Goal: Information Seeking & Learning: Learn about a topic

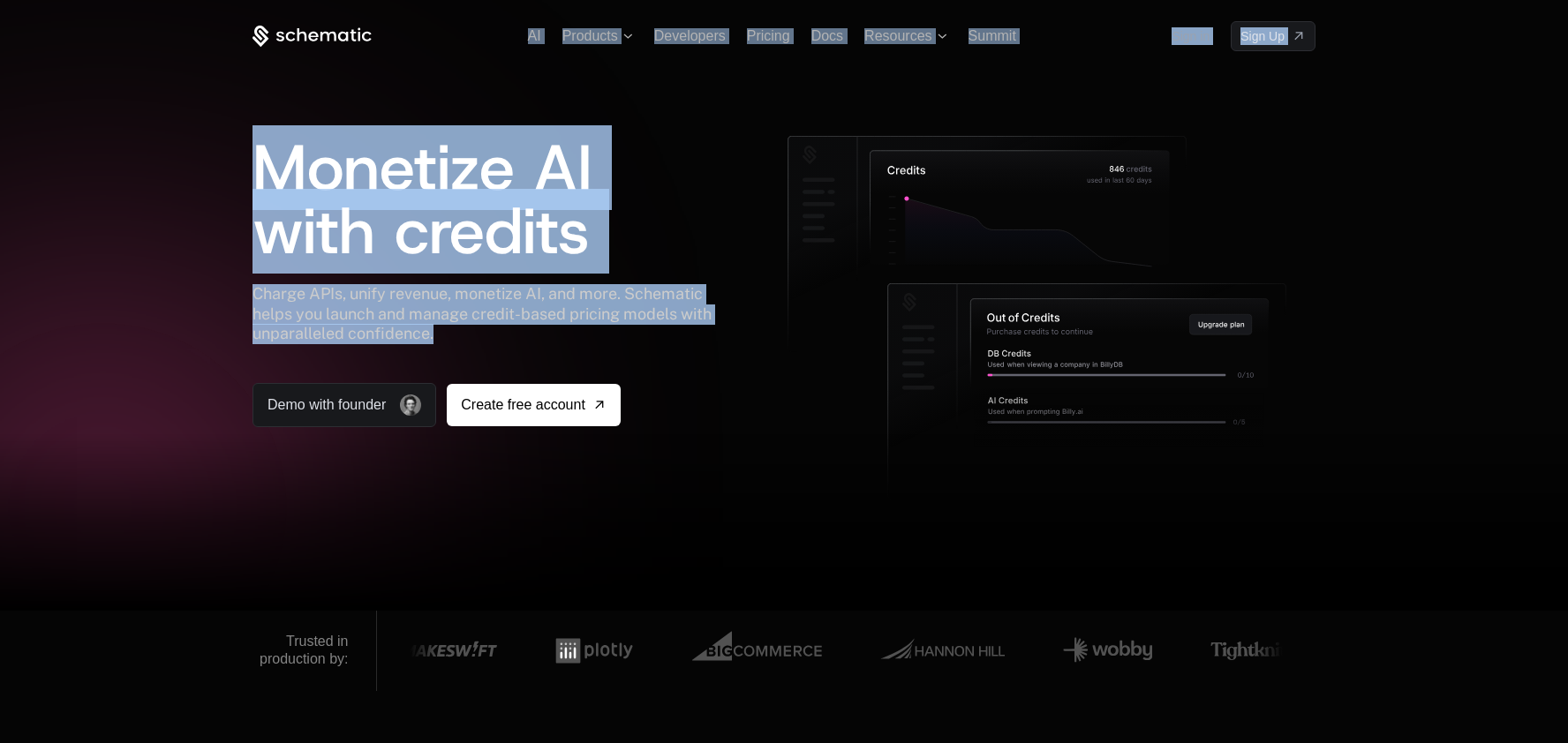
drag, startPoint x: 452, startPoint y: 331, endPoint x: 237, endPoint y: 138, distance: 288.9
click at [237, 139] on div "AI Products Developers Pricing Docs Resources Summit Sign in Sign Up Monetize A…" at bounding box center [784, 305] width 1568 height 610
click at [554, 284] on div "Charge APIs, unify revenue, monetize AI, and more. Schematic helps you launch a…" at bounding box center [491, 314] width 477 height 60
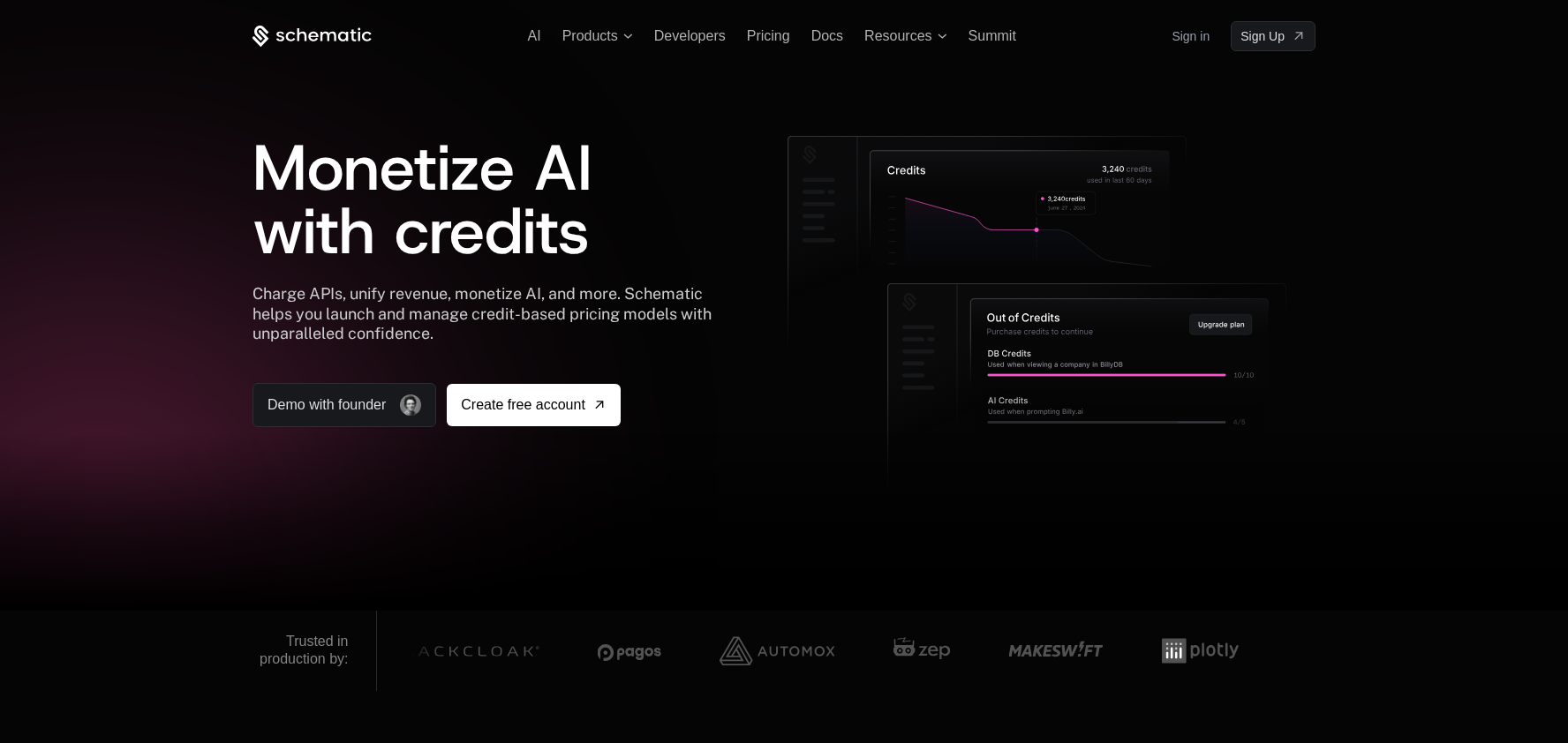
click at [626, 238] on h1 "Monetize AI with credits" at bounding box center [491, 198] width 477 height 127
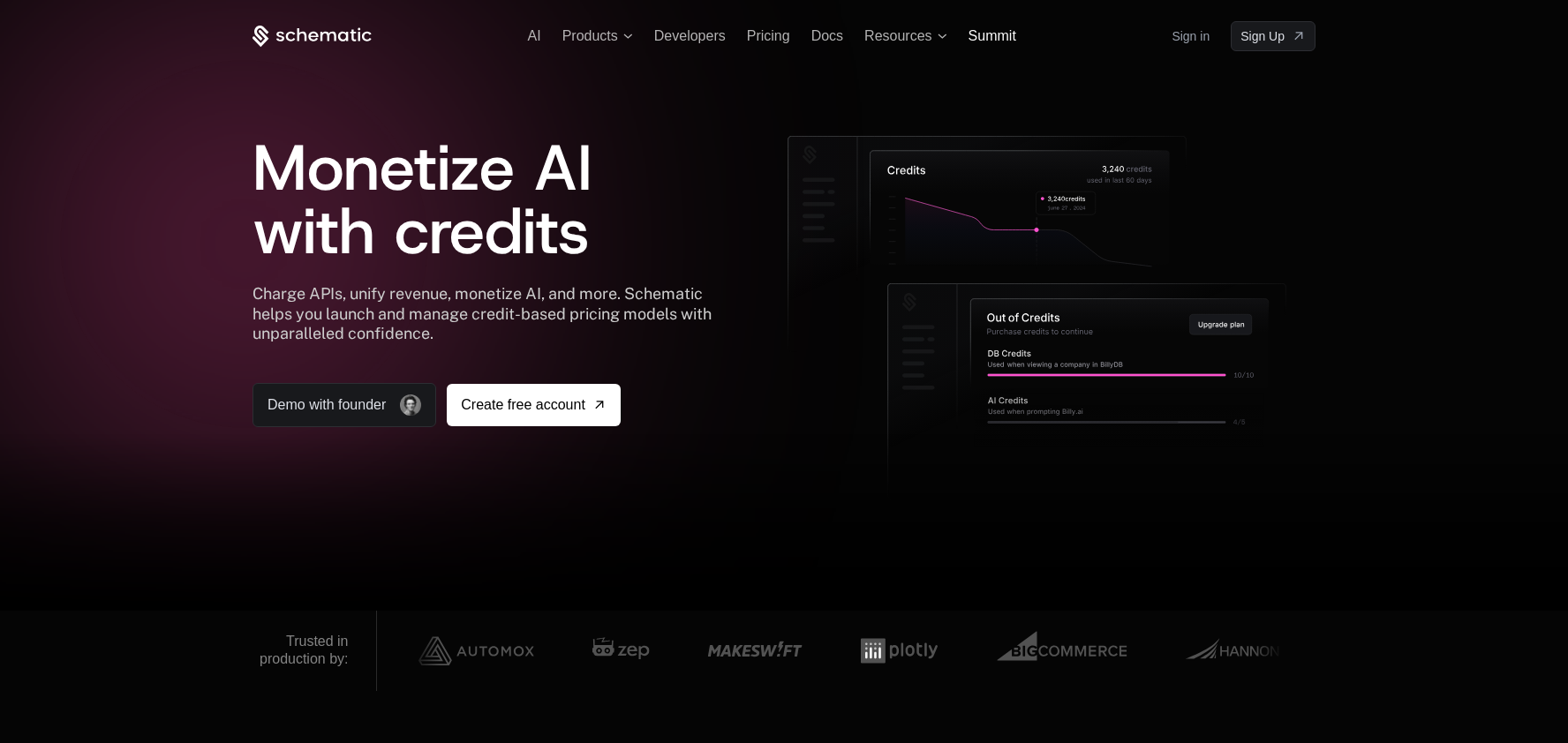
click at [981, 38] on span "Summit" at bounding box center [992, 36] width 47 height 15
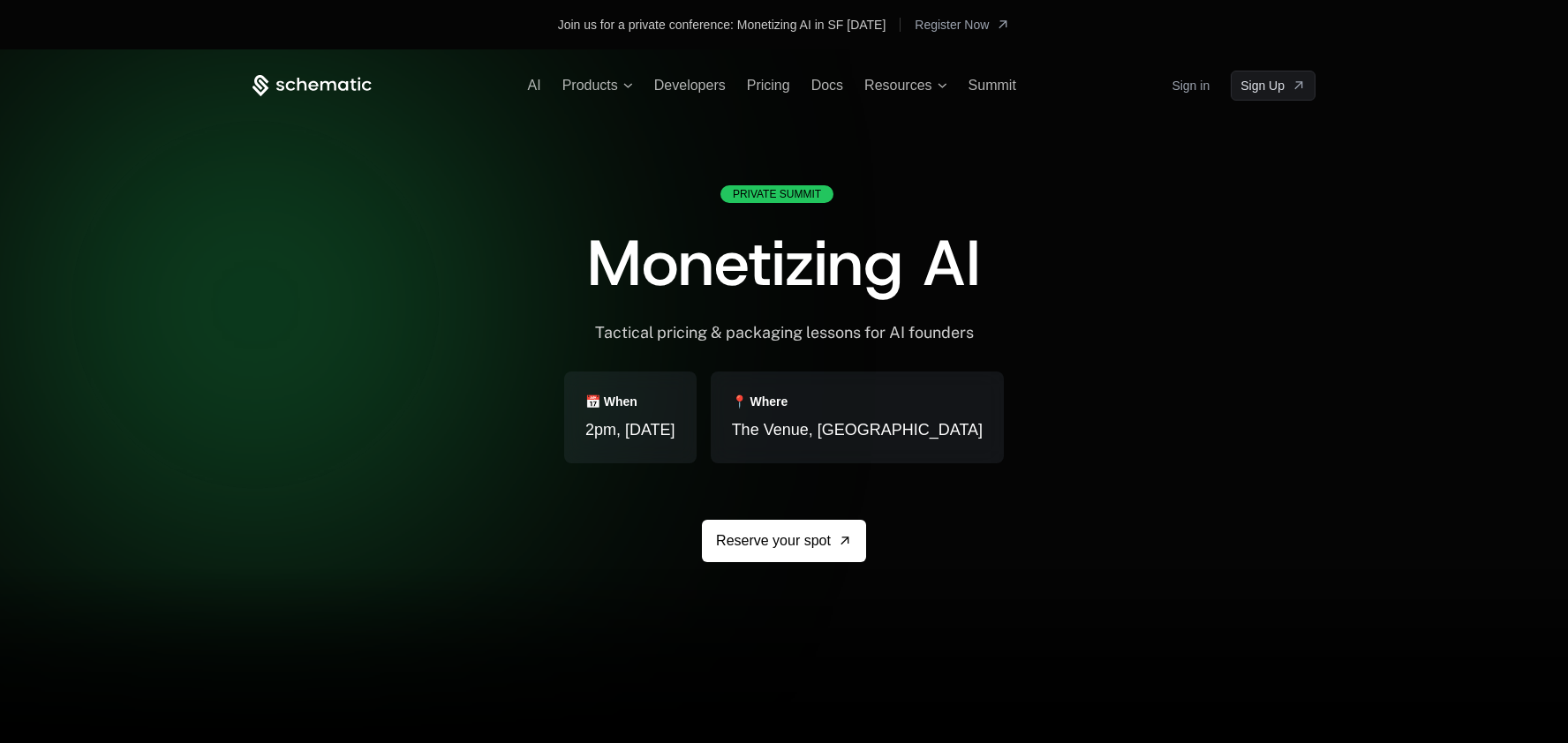
click at [301, 88] on icon at bounding box center [312, 86] width 119 height 22
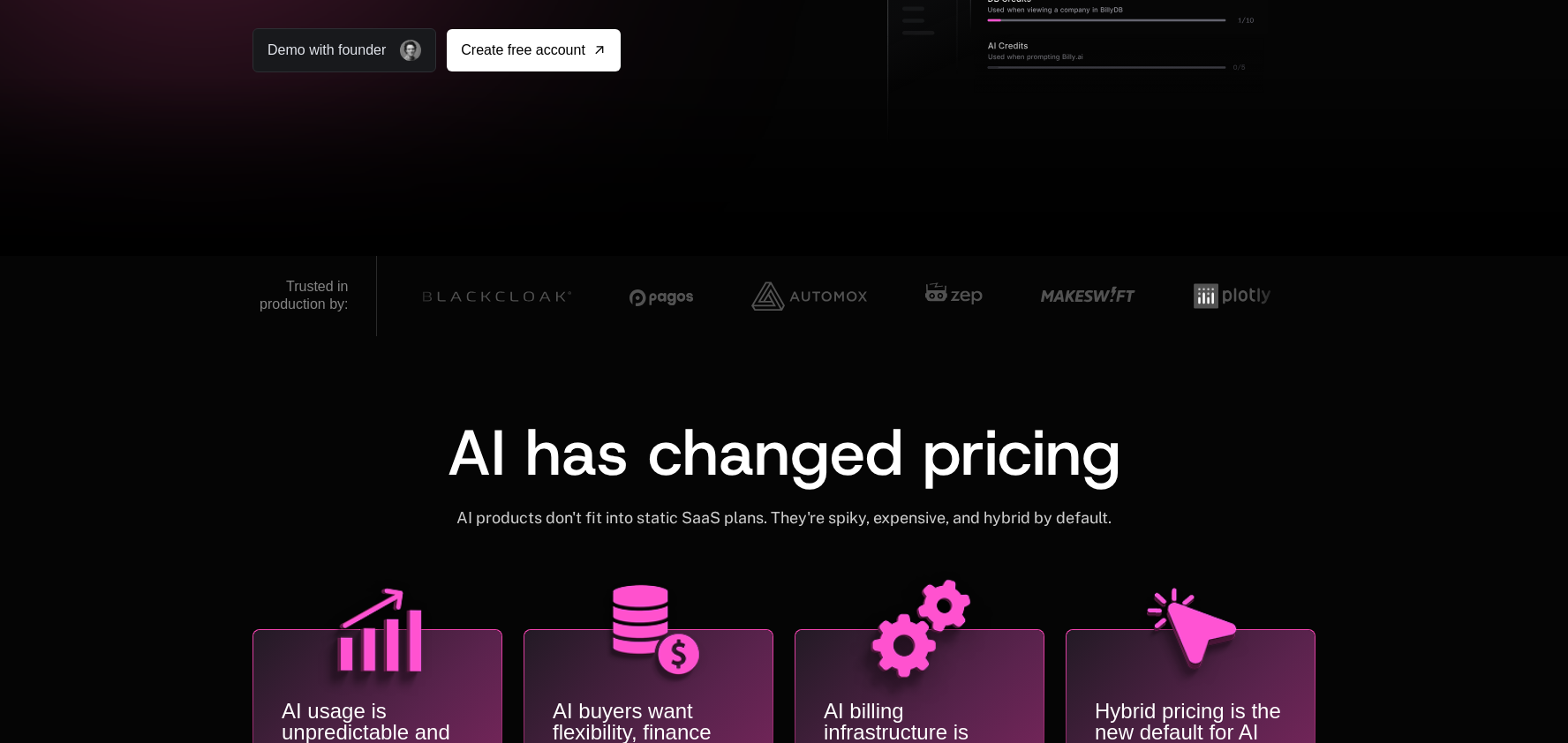
scroll to position [147, 0]
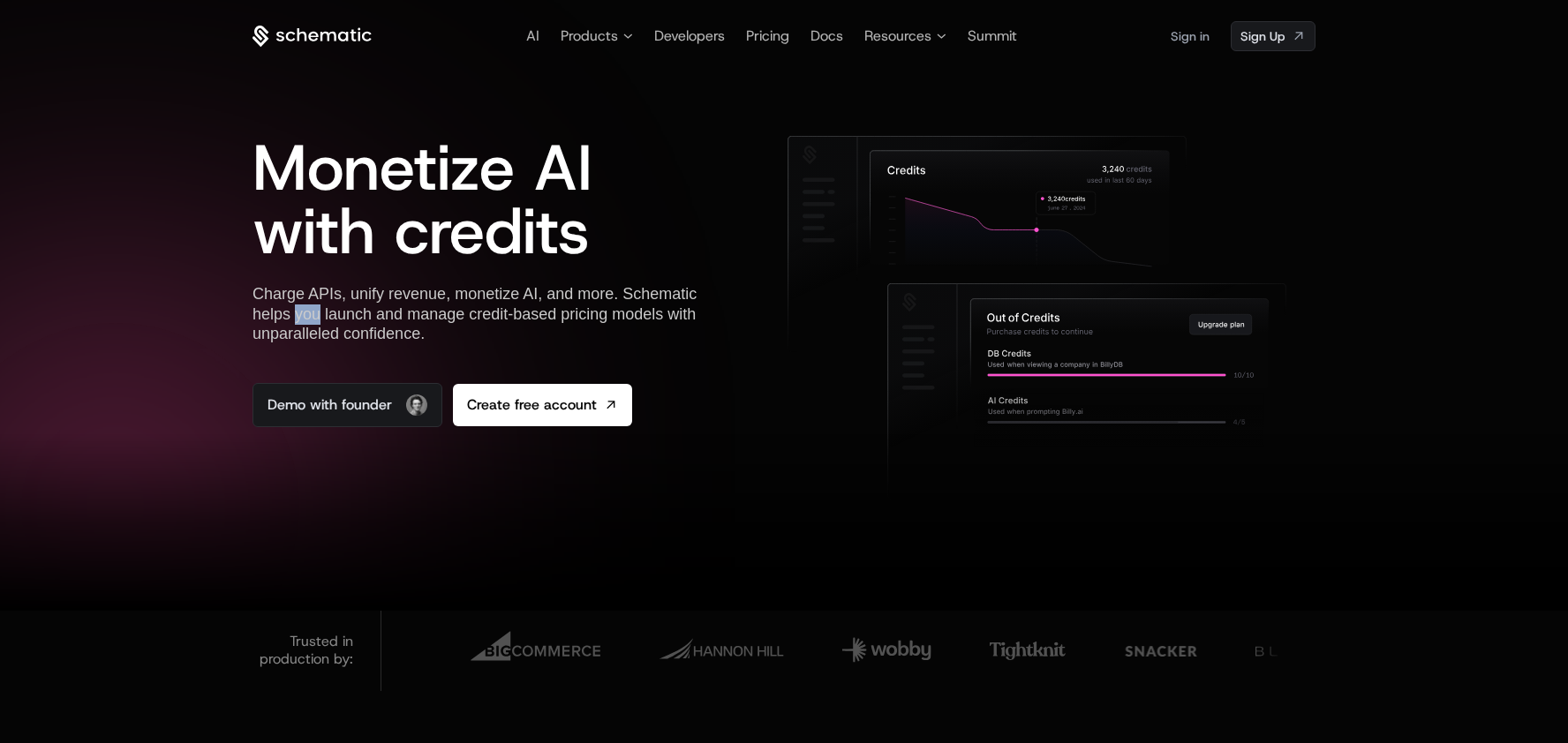
click at [521, 368] on div "Demo with founder Create free account" at bounding box center [491, 397] width 477 height 62
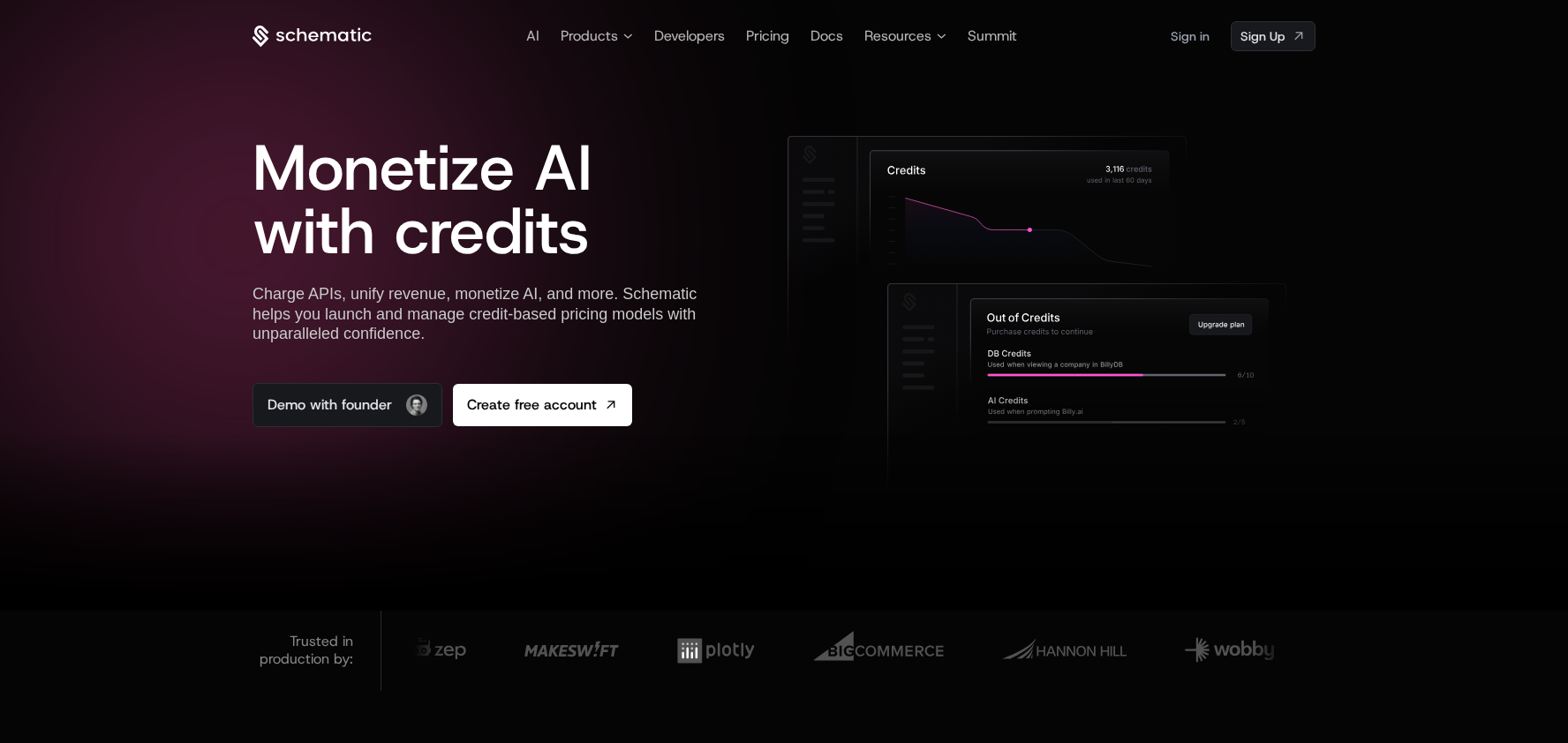
click at [777, 197] on div at bounding box center [1022, 281] width 587 height 291
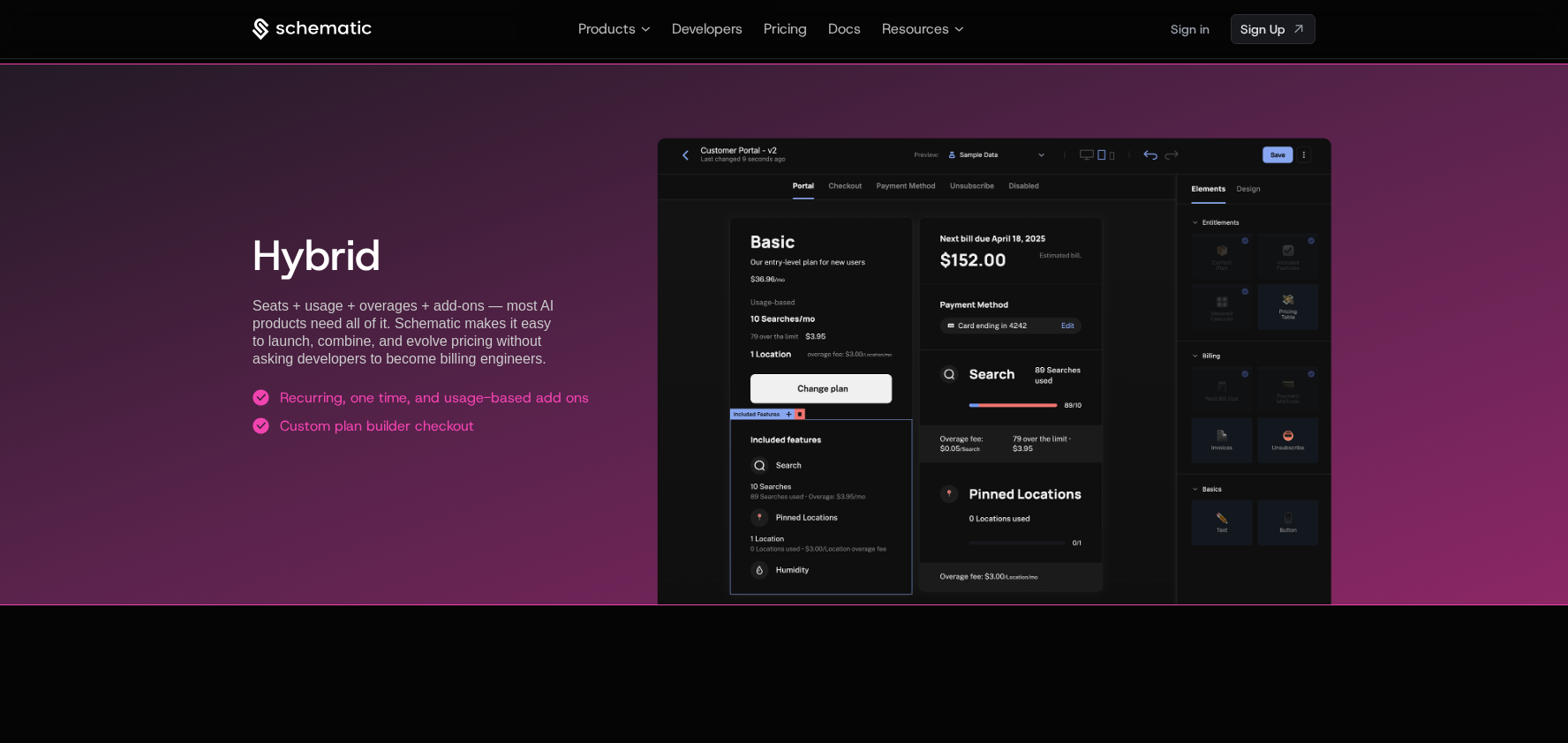
scroll to position [3765, 0]
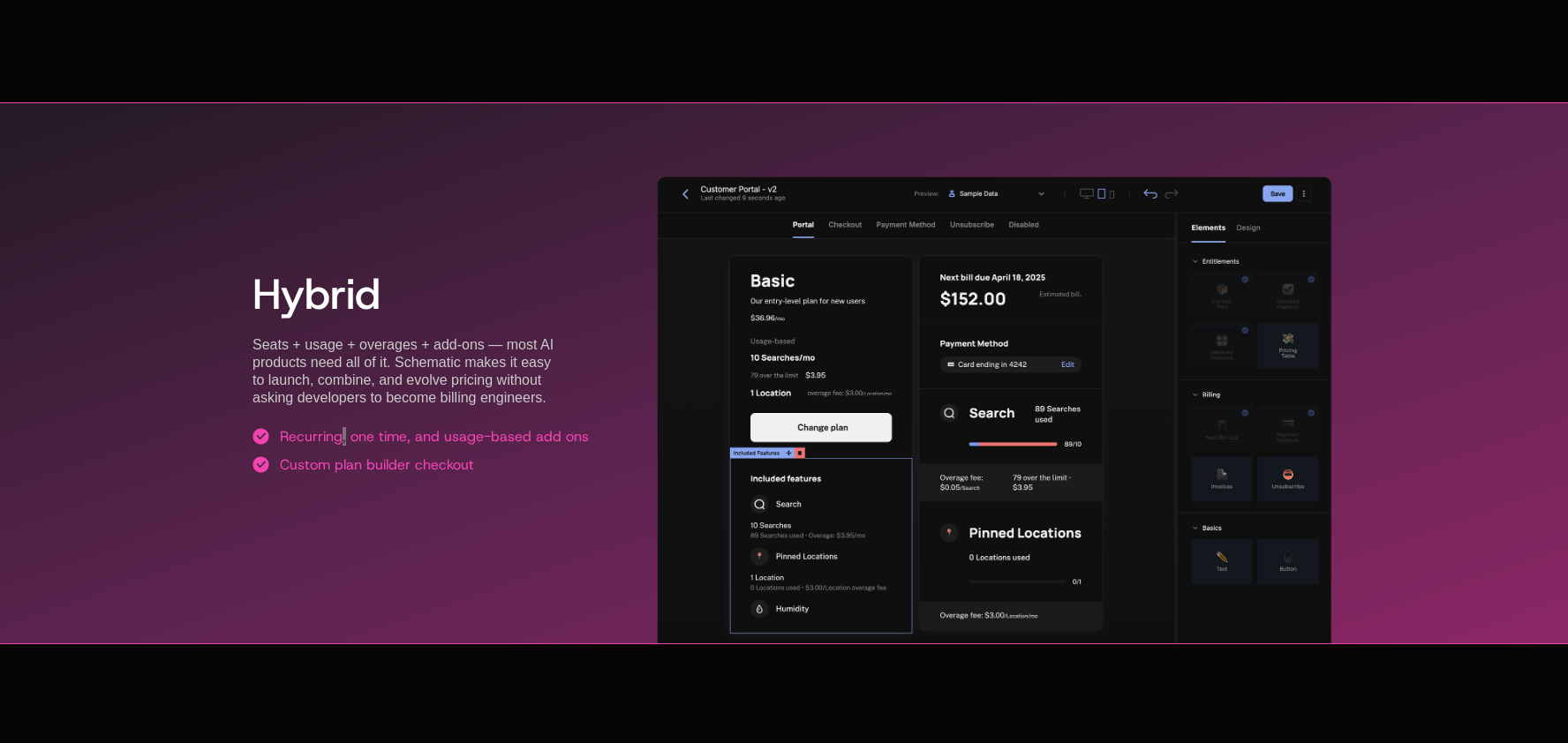
scroll to position [3553, 0]
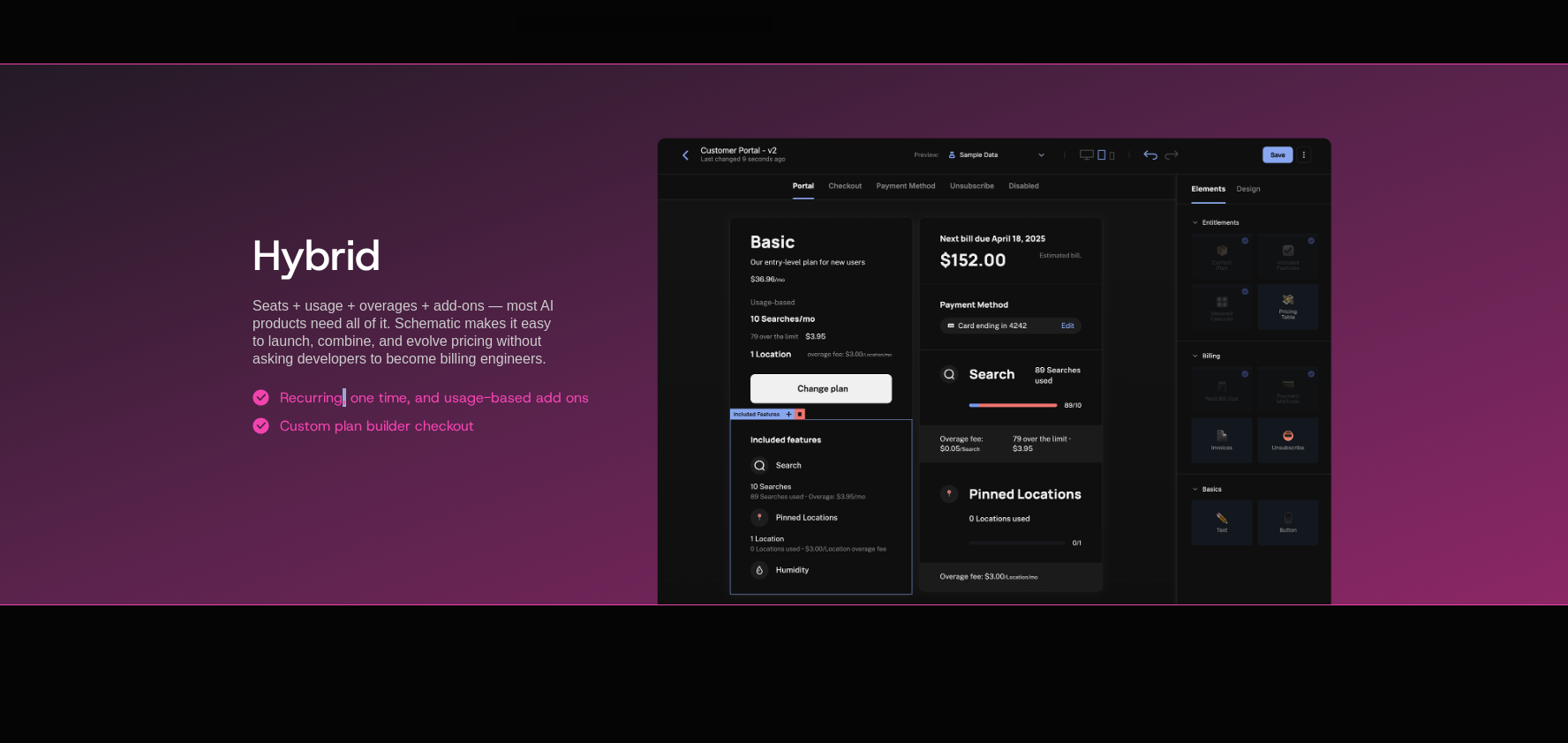
click at [608, 463] on div "Hybrid Seats + usage + overages + add-ons — most AI products need all of it. Sc…" at bounding box center [784, 334] width 1063 height 371
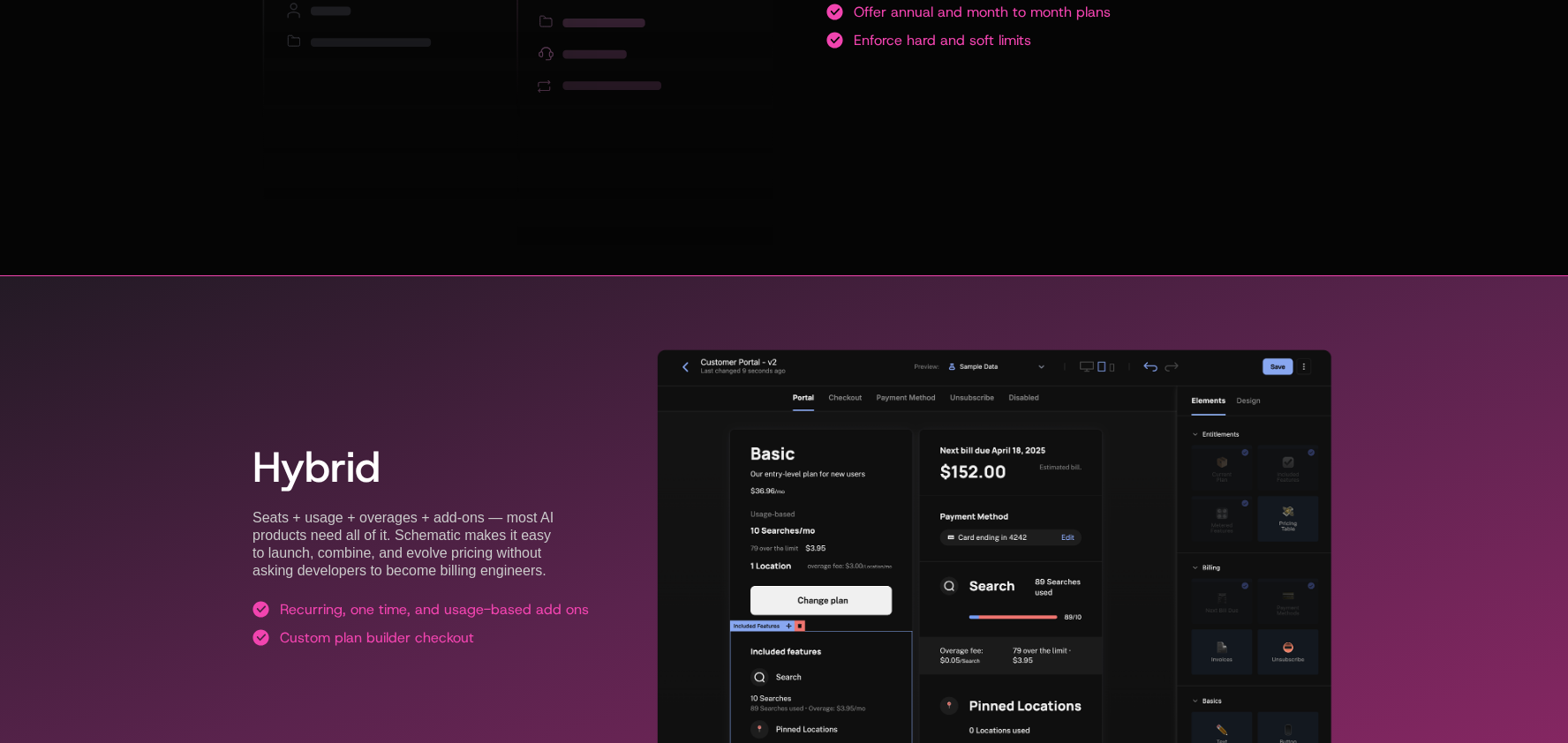
scroll to position [3765, 0]
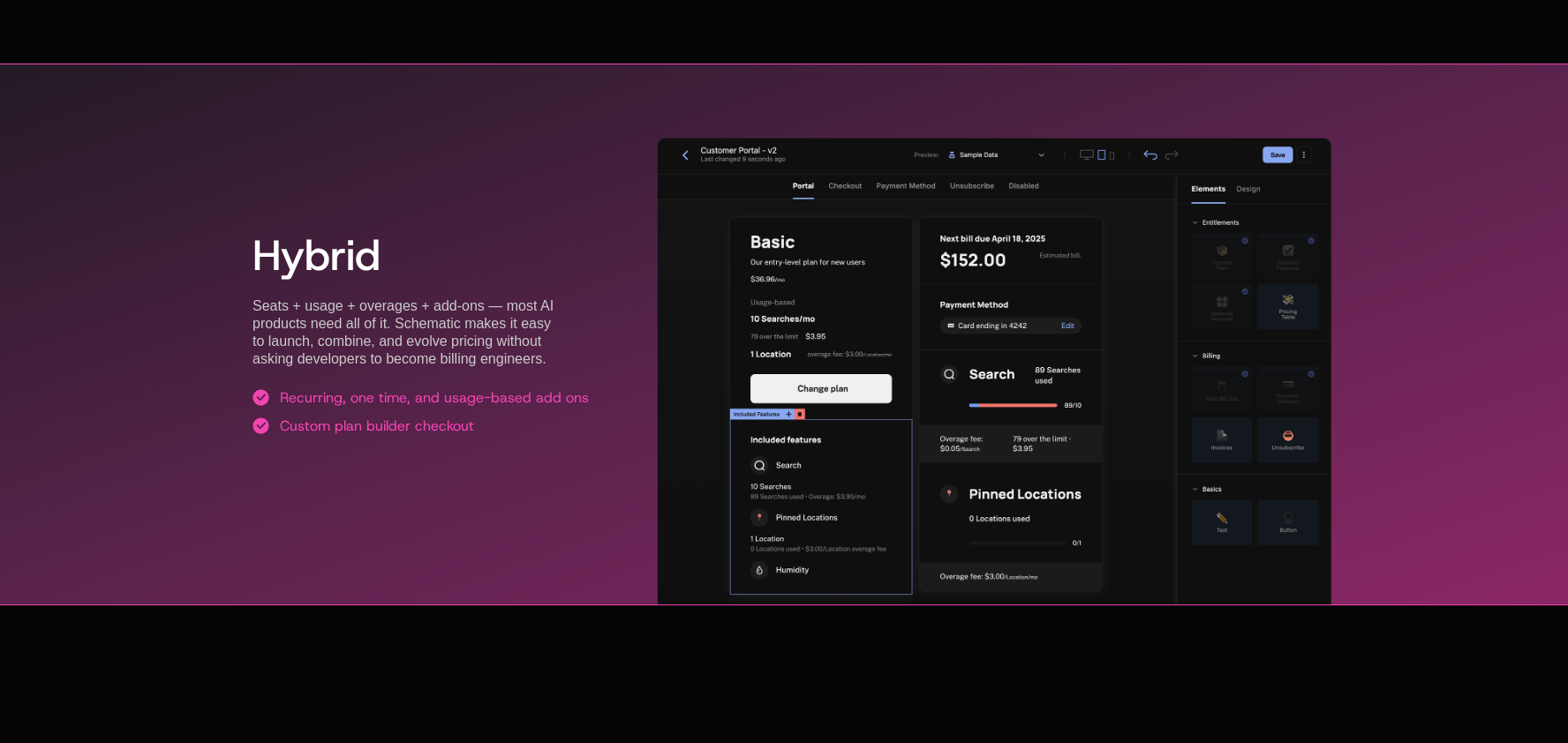
click at [432, 386] on div "Hybrid Seats + usage + overages + add-ons — most AI products need all of it. Sc…" at bounding box center [421, 335] width 337 height 286
click at [409, 419] on div "Custom plan builder checkout" at bounding box center [377, 426] width 195 height 17
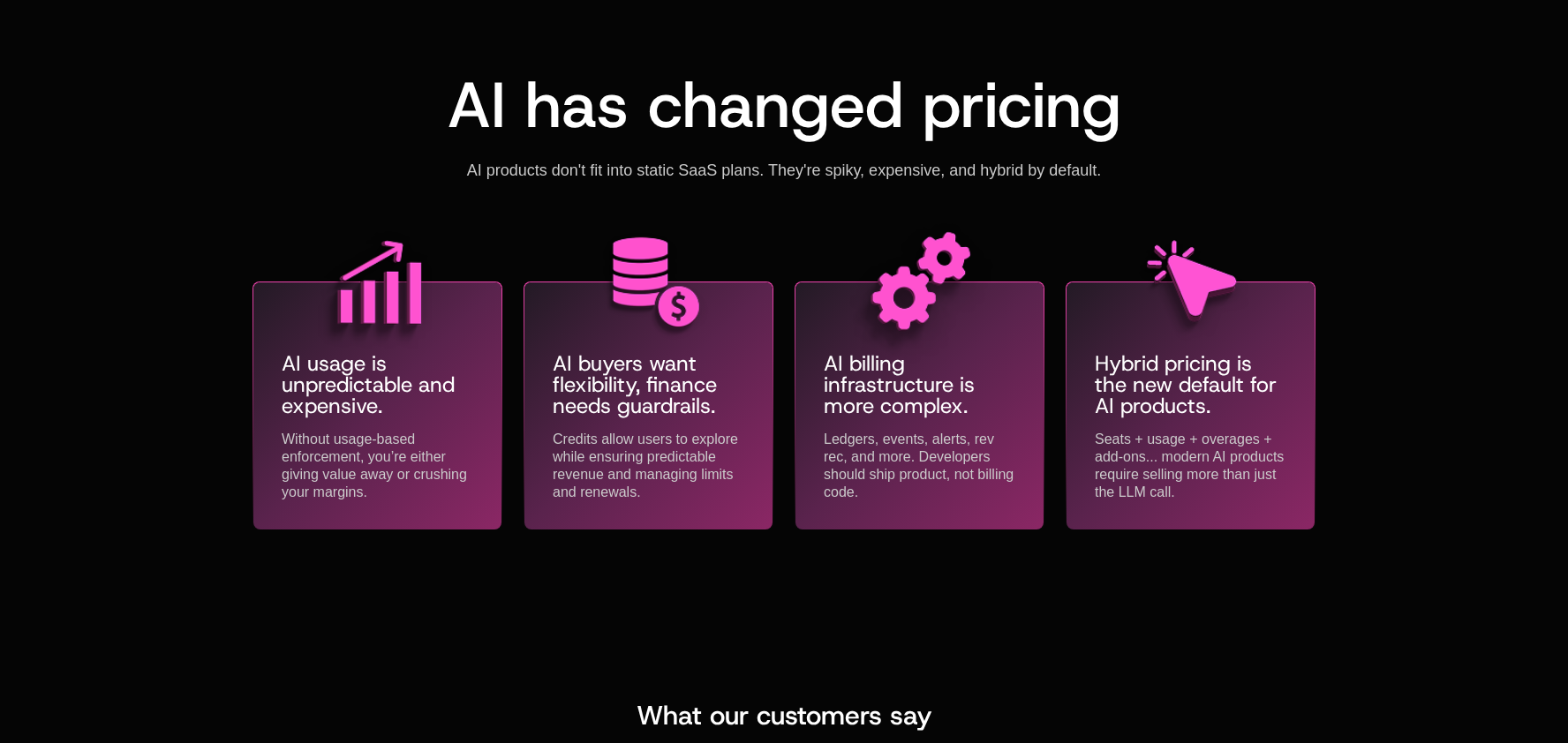
scroll to position [0, 0]
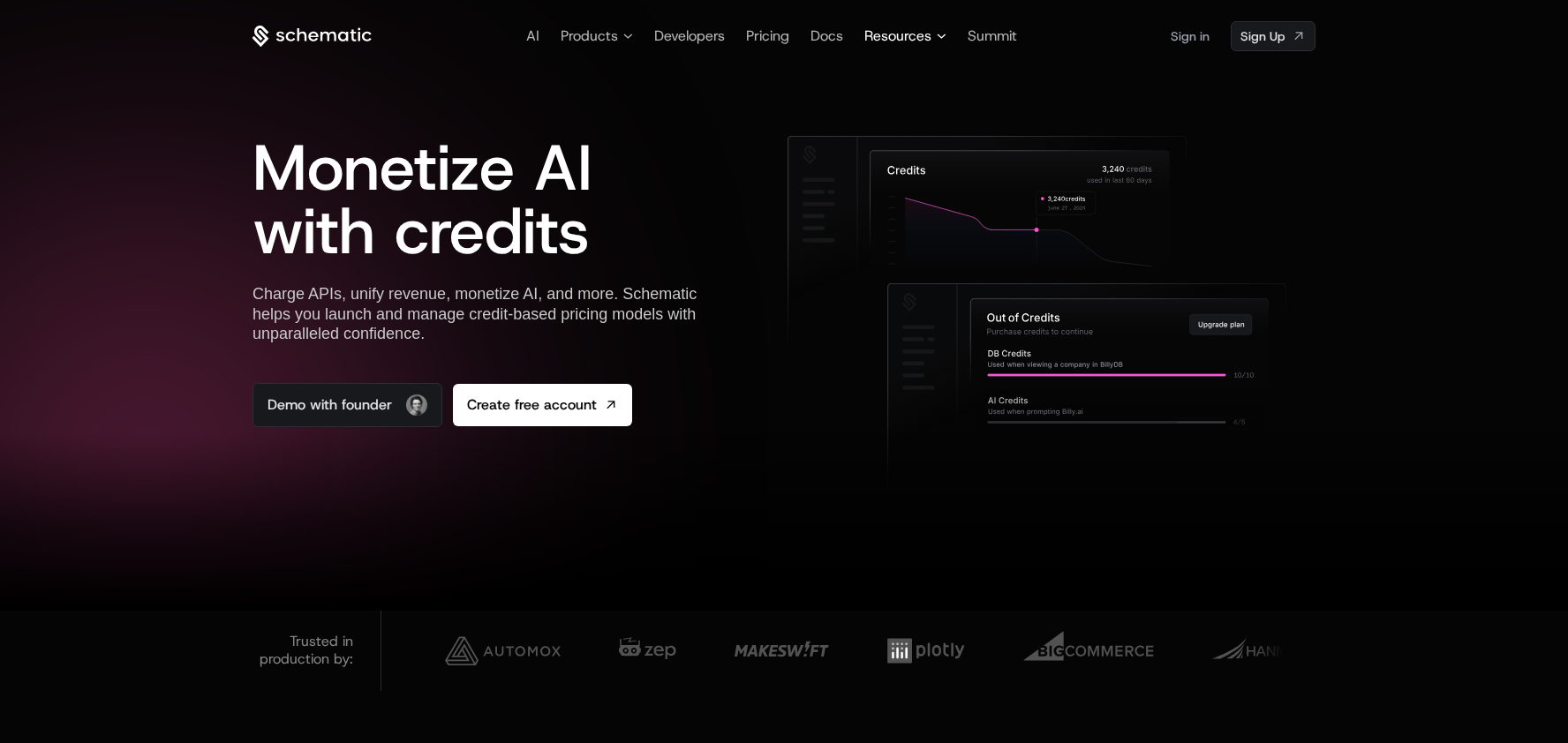
click at [931, 40] on span "Resources" at bounding box center [905, 36] width 82 height 21
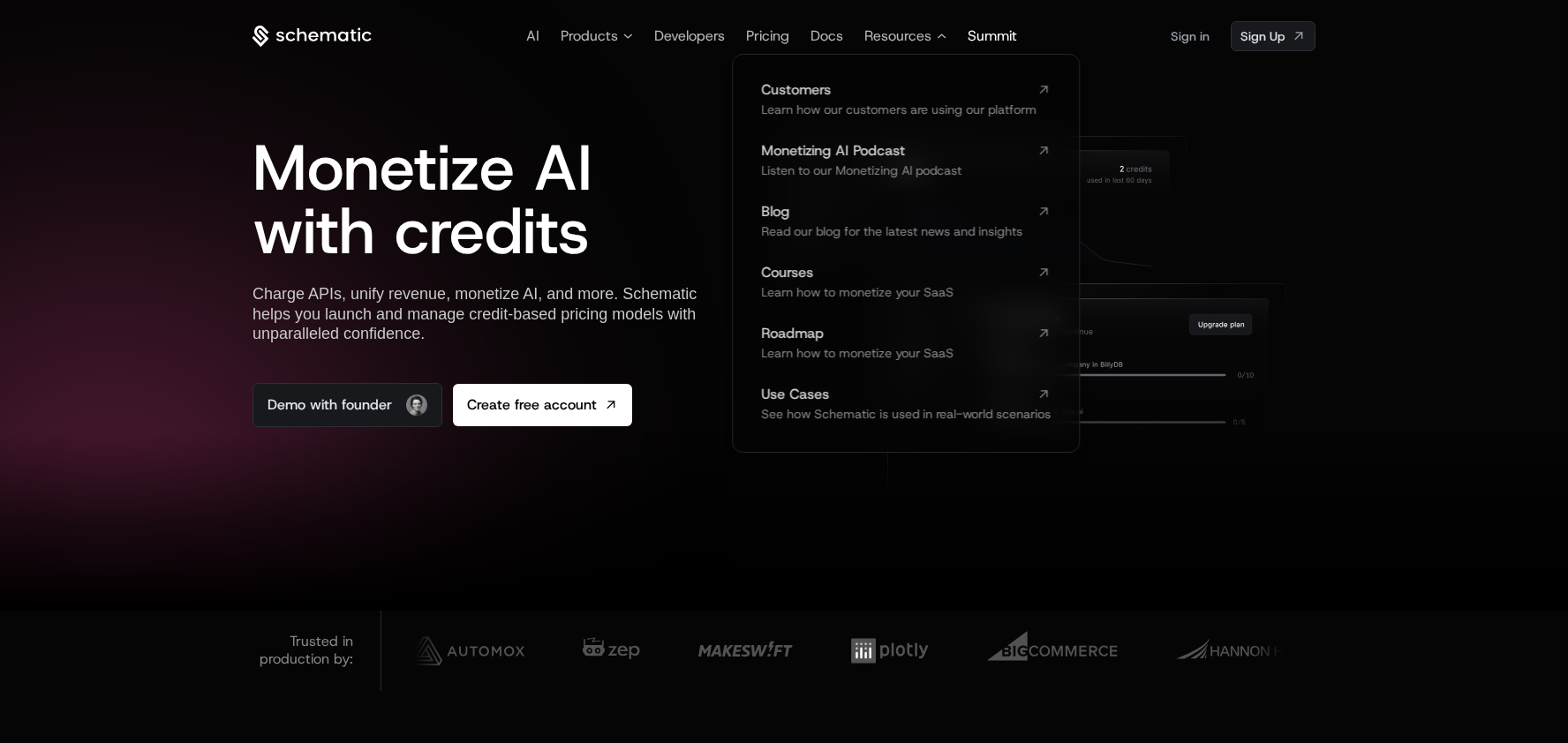
click at [995, 32] on span "Summit" at bounding box center [992, 35] width 49 height 18
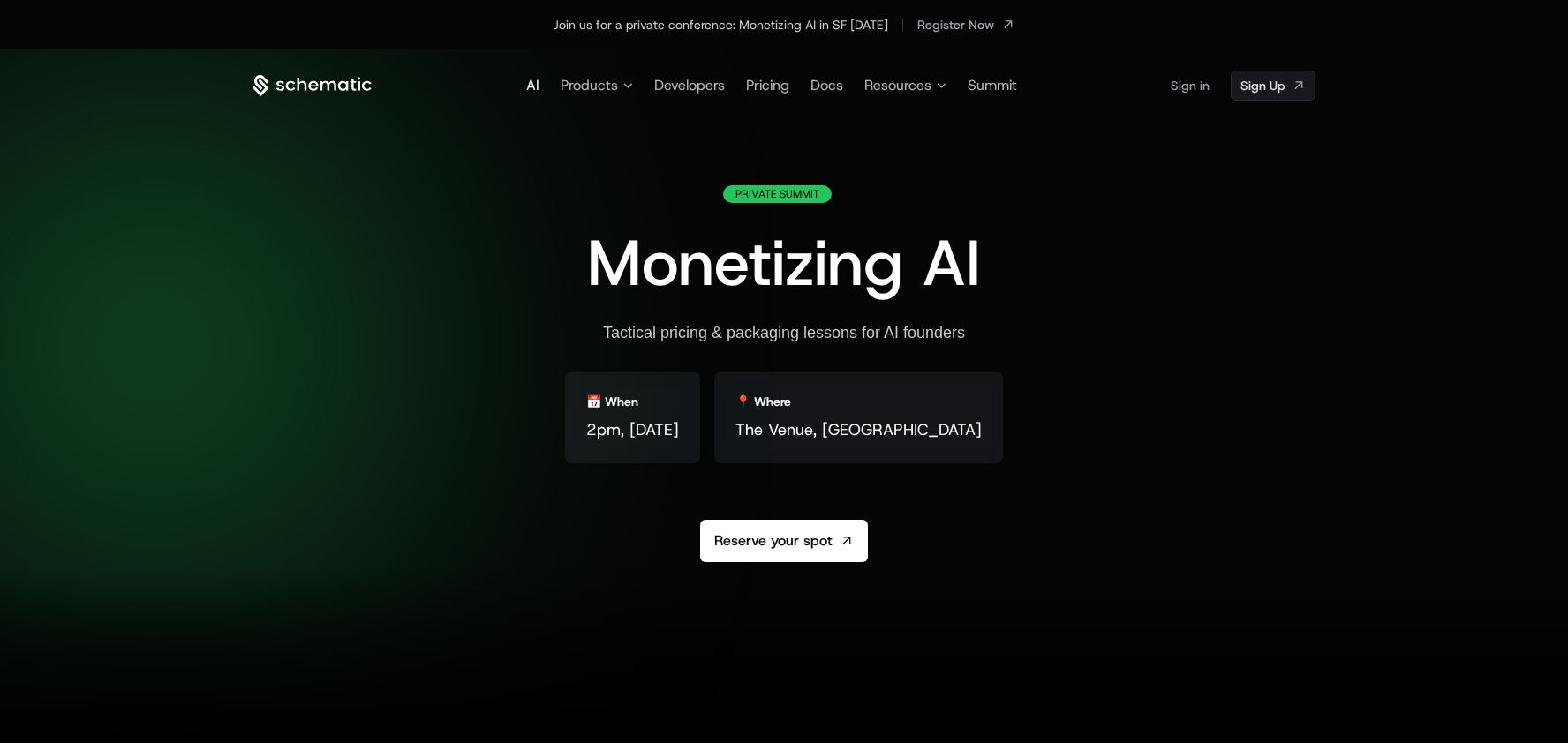
click at [529, 83] on span "AI" at bounding box center [533, 84] width 14 height 18
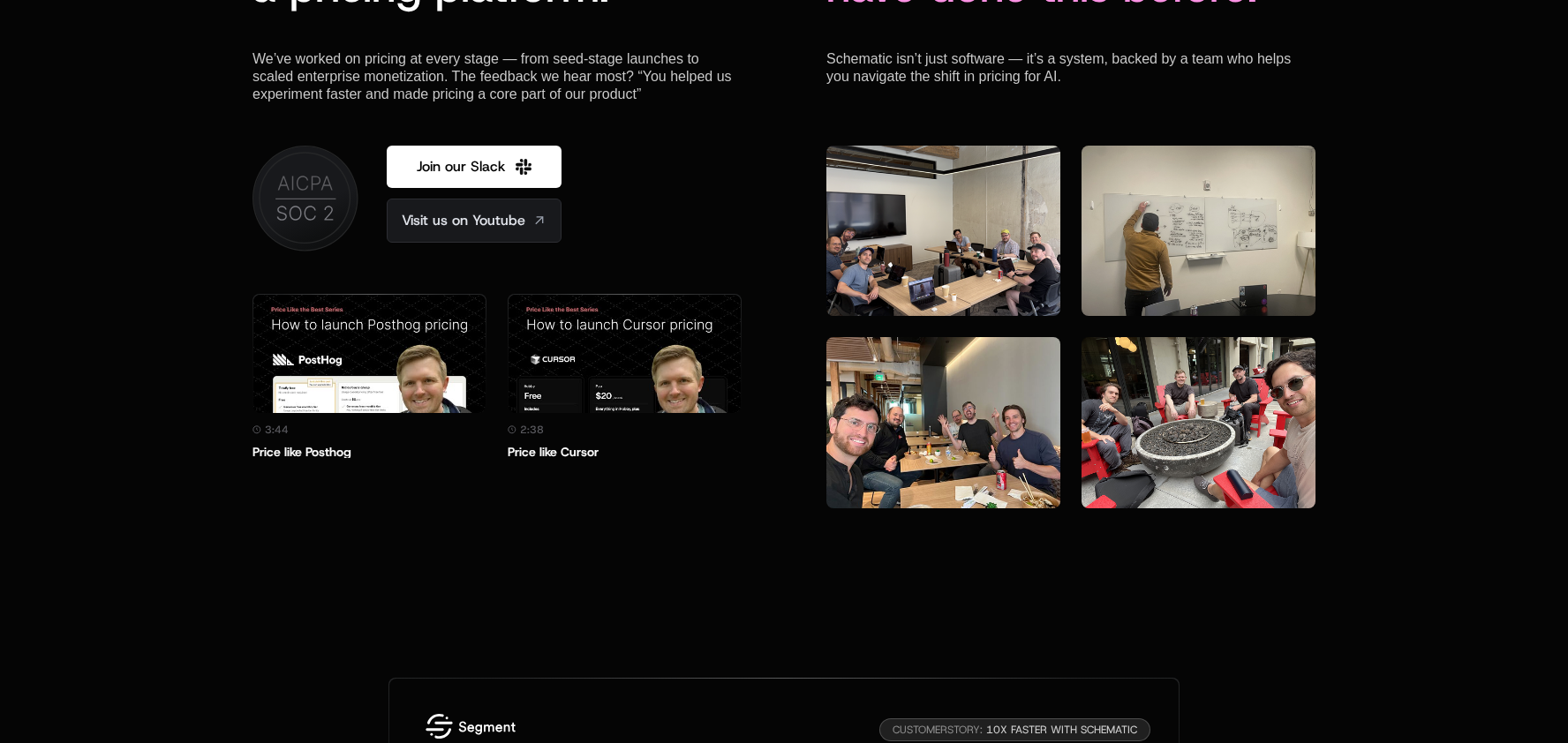
scroll to position [4925, 0]
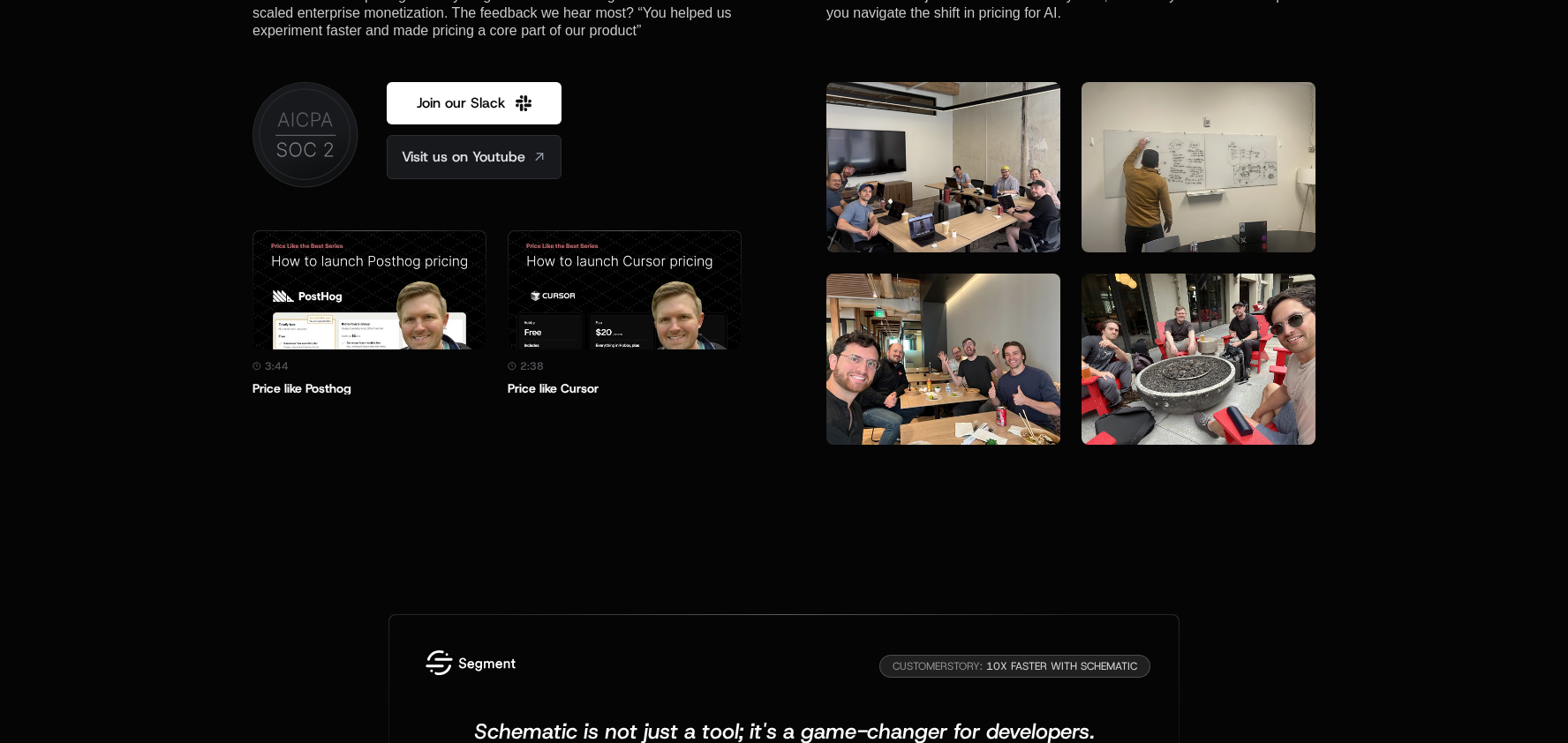
click at [969, 363] on img at bounding box center [944, 359] width 234 height 171
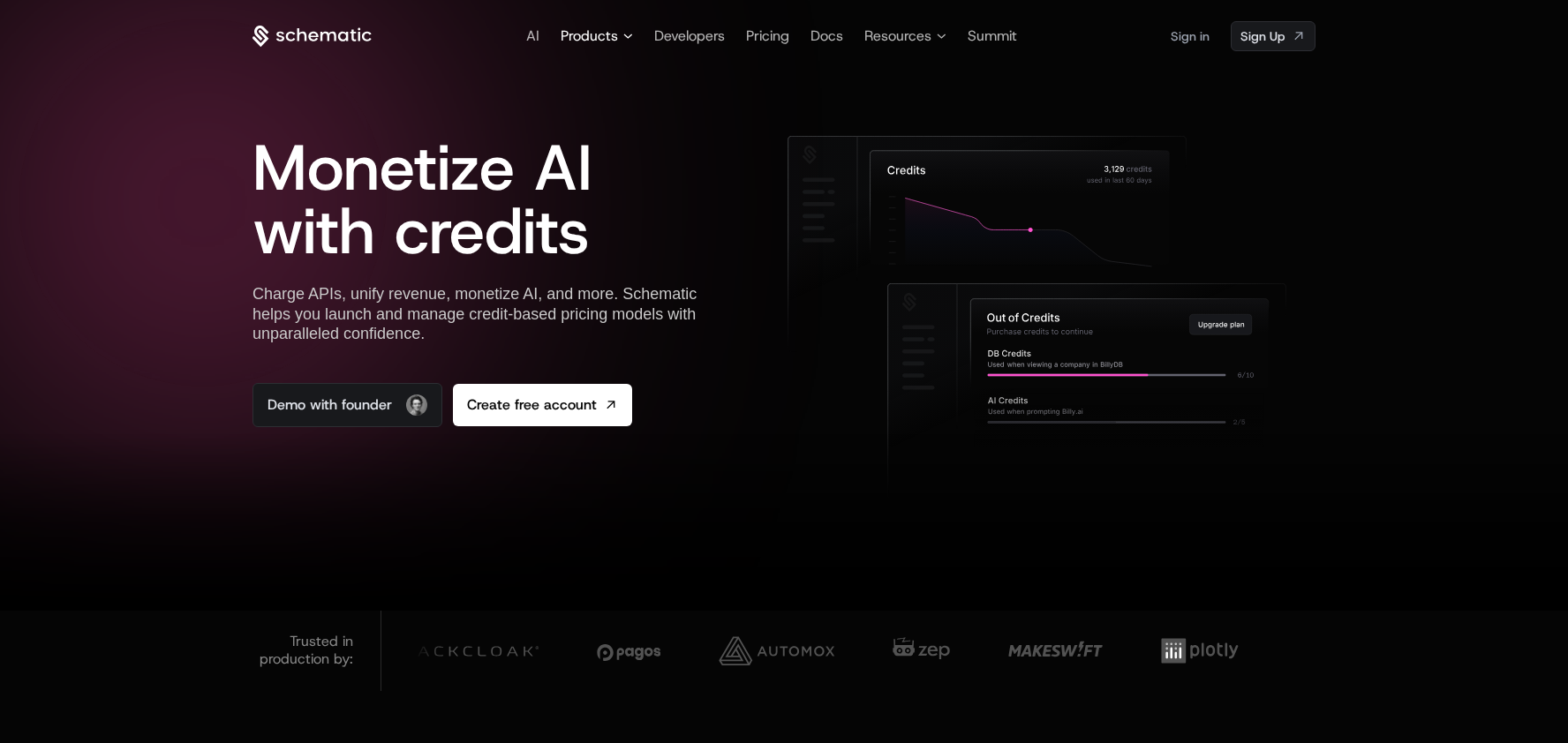
click at [590, 43] on span "Products" at bounding box center [588, 36] width 57 height 21
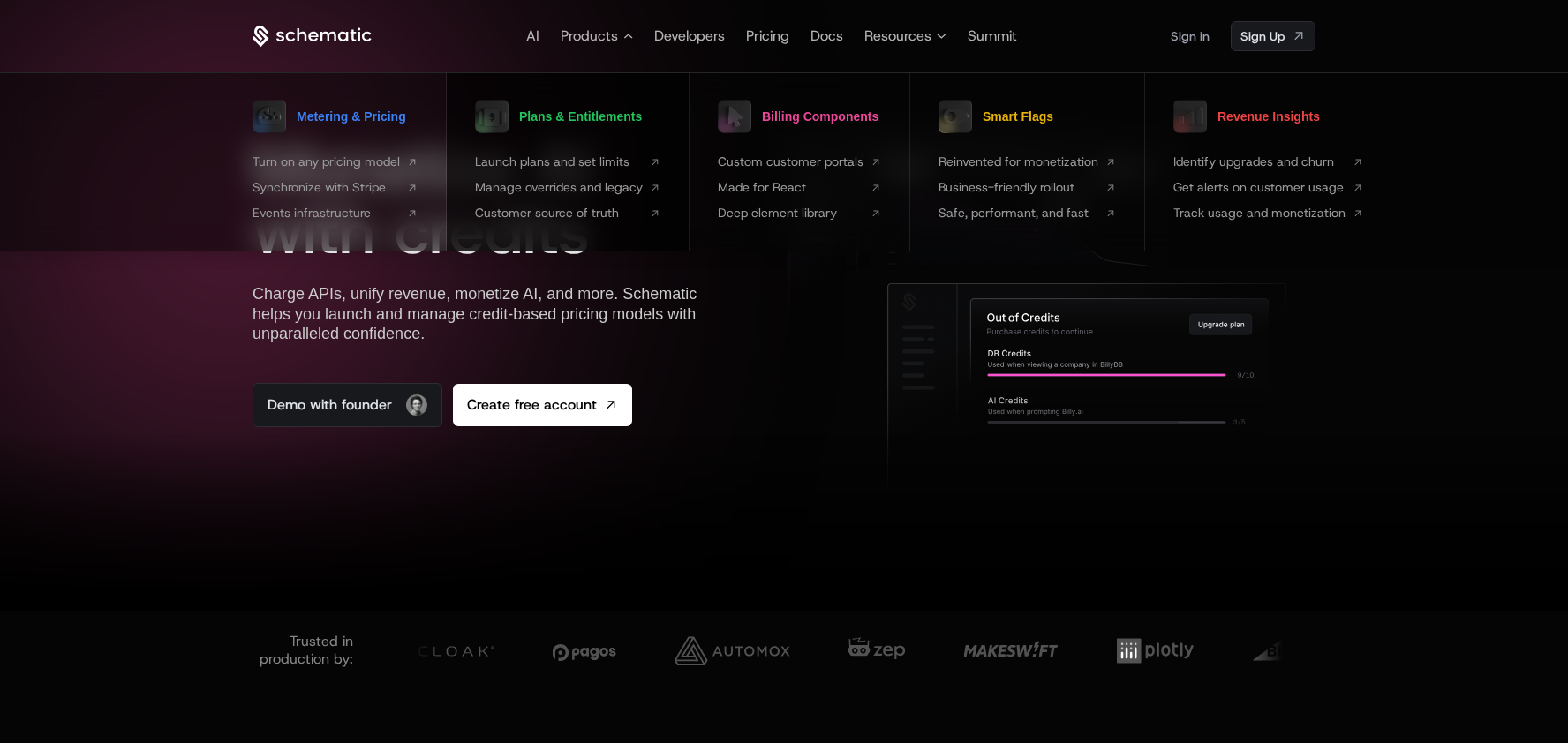
click at [576, 115] on span "Plans & Entitlements" at bounding box center [580, 116] width 123 height 13
